Goal: Transaction & Acquisition: Book appointment/travel/reservation

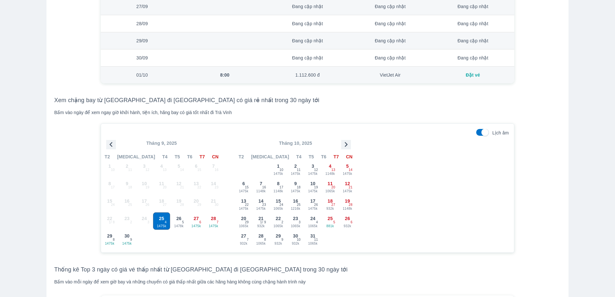
scroll to position [516, 0]
click at [345, 144] on icon "button" at bounding box center [346, 144] width 10 height 10
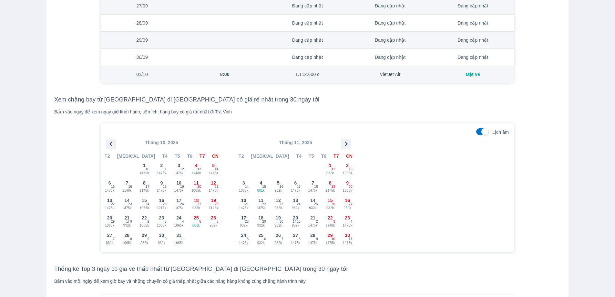
click at [345, 144] on icon "button" at bounding box center [346, 144] width 10 height 10
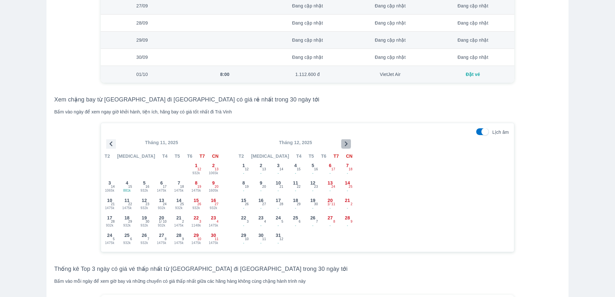
click at [345, 144] on icon "button" at bounding box center [346, 144] width 10 height 10
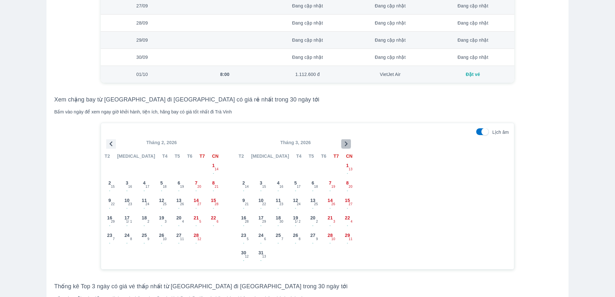
click at [345, 144] on icon "button" at bounding box center [346, 144] width 10 height 10
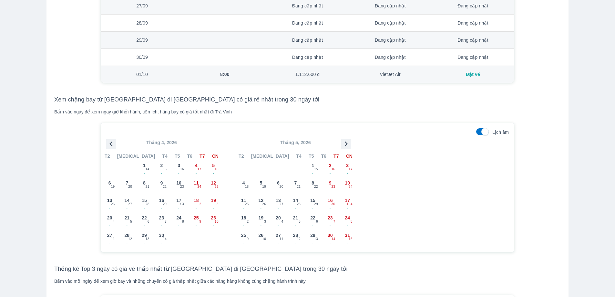
click at [345, 144] on icon "button" at bounding box center [346, 144] width 10 height 10
click at [346, 142] on icon "button" at bounding box center [346, 144] width 10 height 10
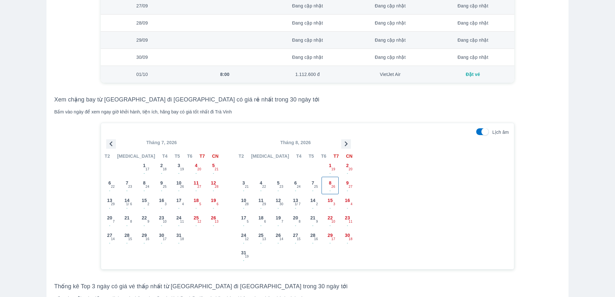
click at [326, 186] on div "8 - 26" at bounding box center [330, 185] width 17 height 17
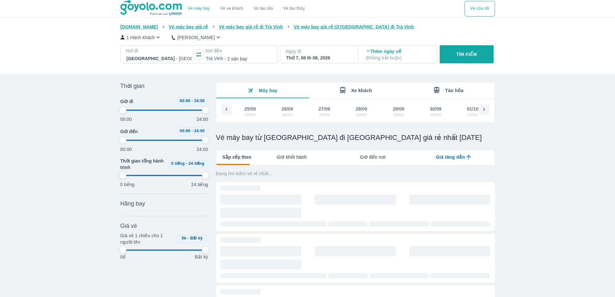
scroll to position [0, 11753]
